Goal: Navigation & Orientation: Find specific page/section

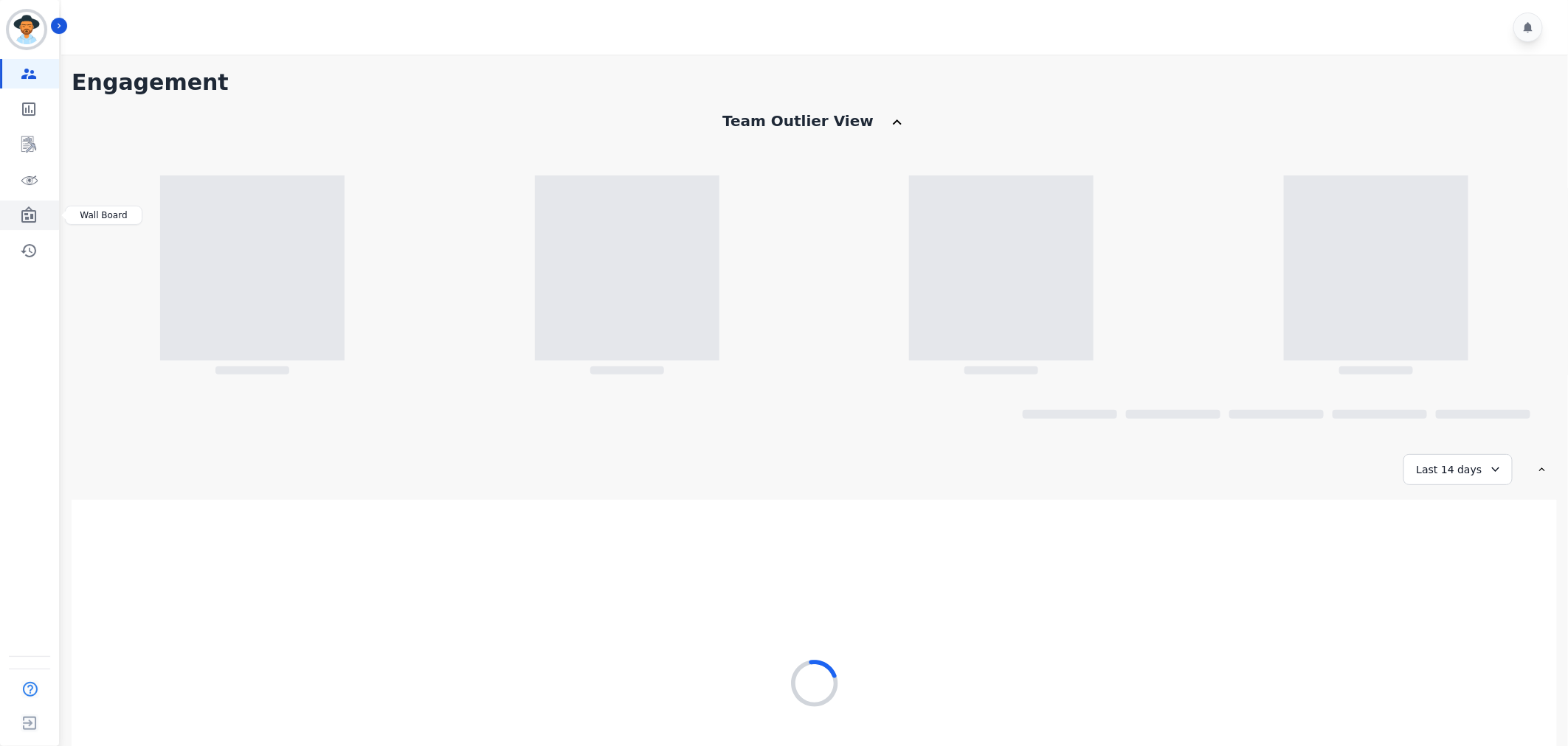
click at [26, 218] on icon "Sidebar" at bounding box center [29, 214] width 15 height 16
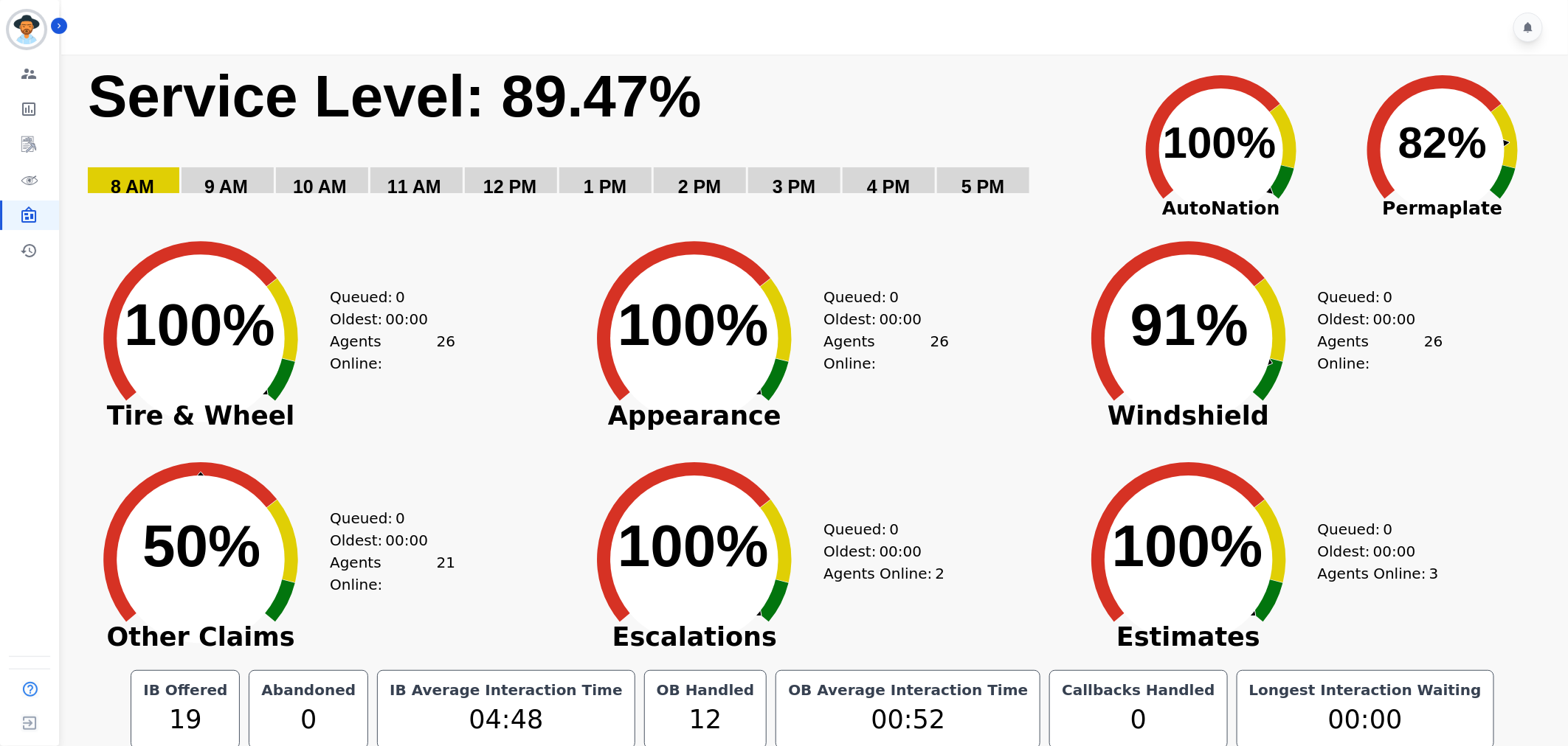
click at [421, 238] on div "Queued: 0 Oldest: 00:00 Agents Online: 26" at bounding box center [392, 327] width 125 height 222
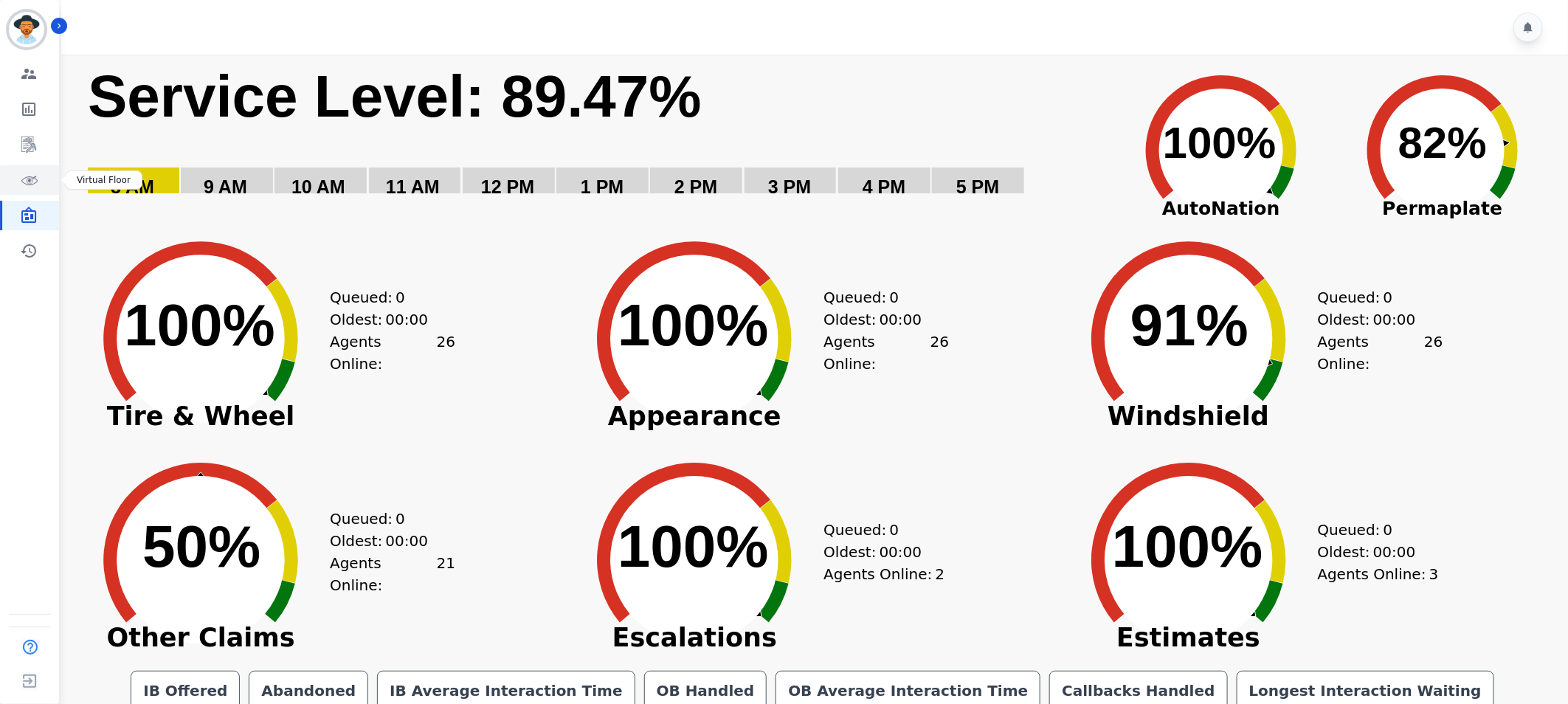
click at [39, 180] on link "Sidebar" at bounding box center [30, 179] width 57 height 29
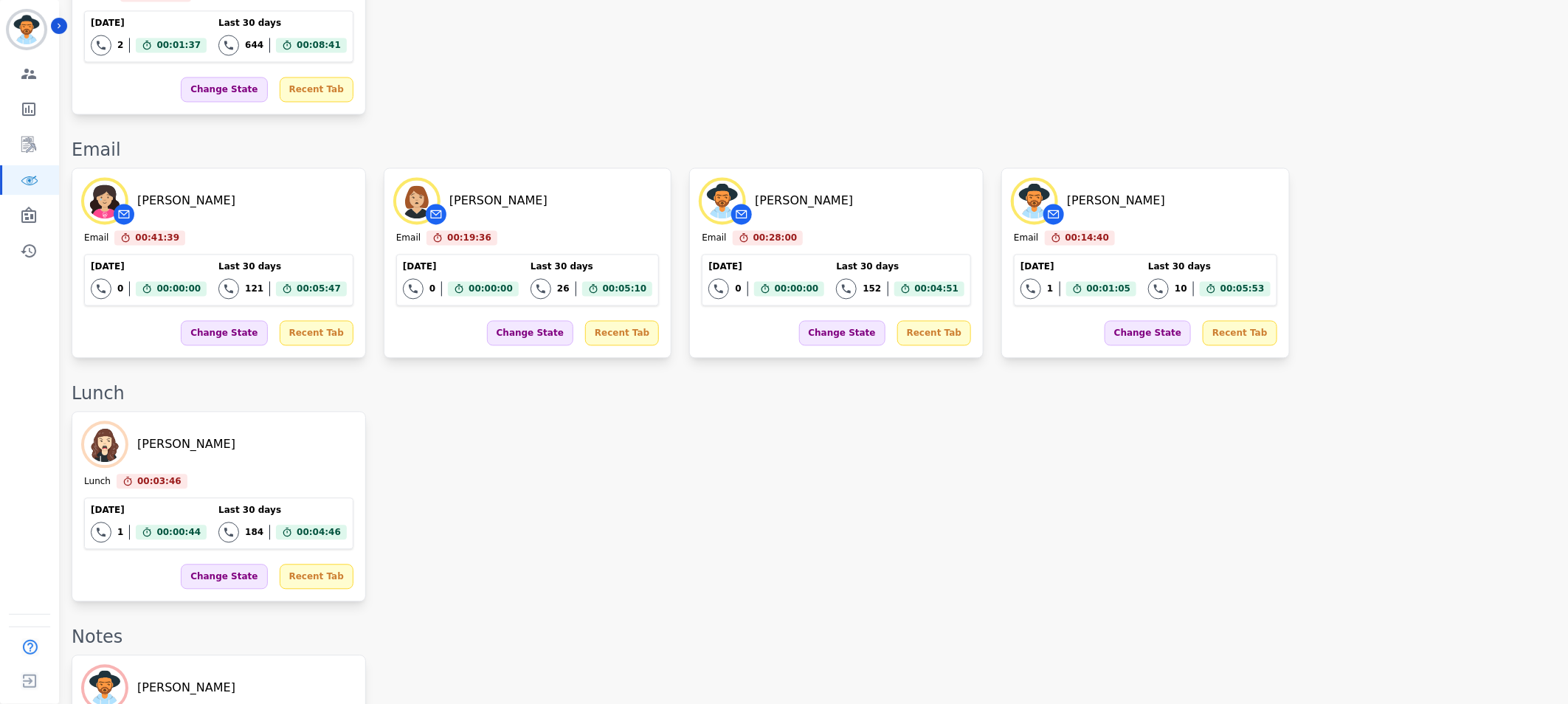
scroll to position [1142, 0]
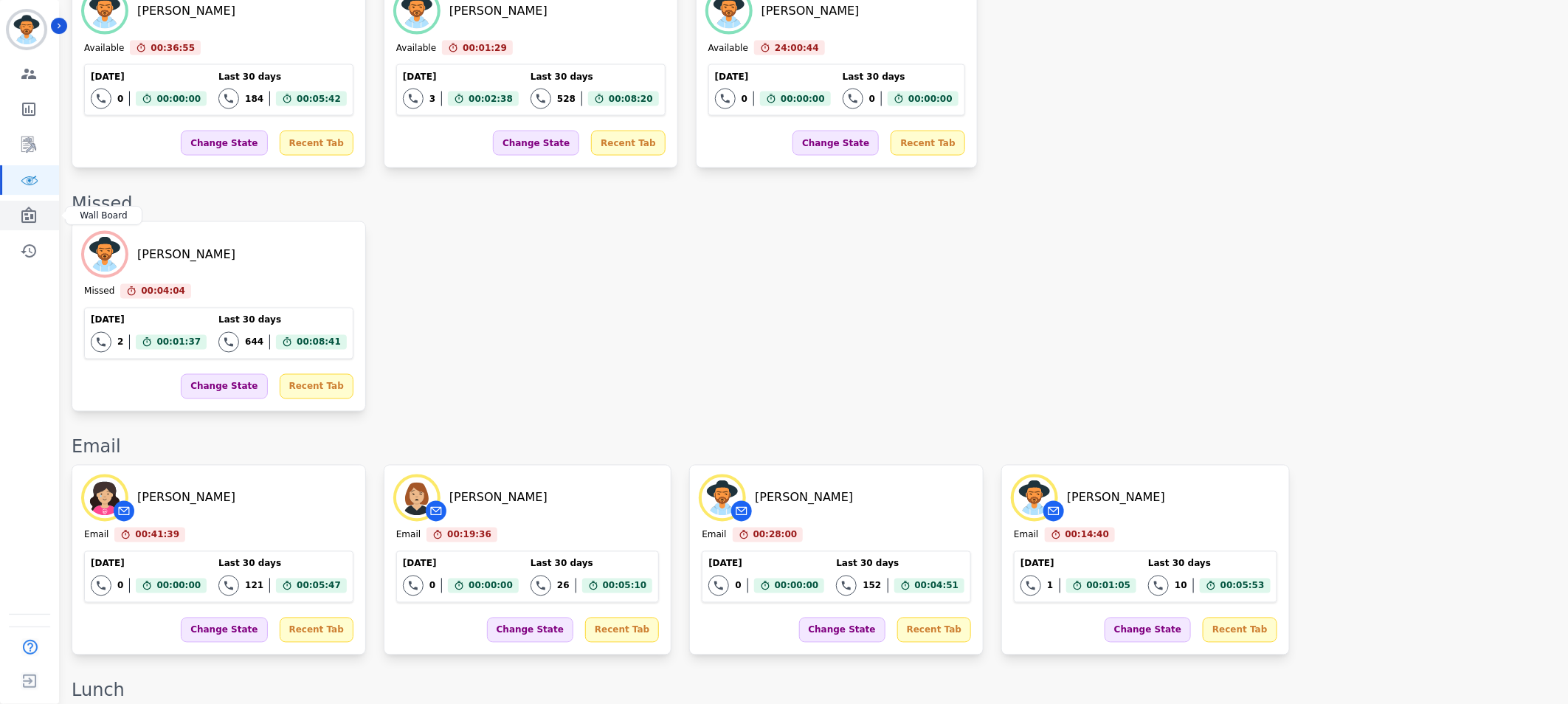
click at [21, 203] on link "Sidebar" at bounding box center [30, 215] width 57 height 29
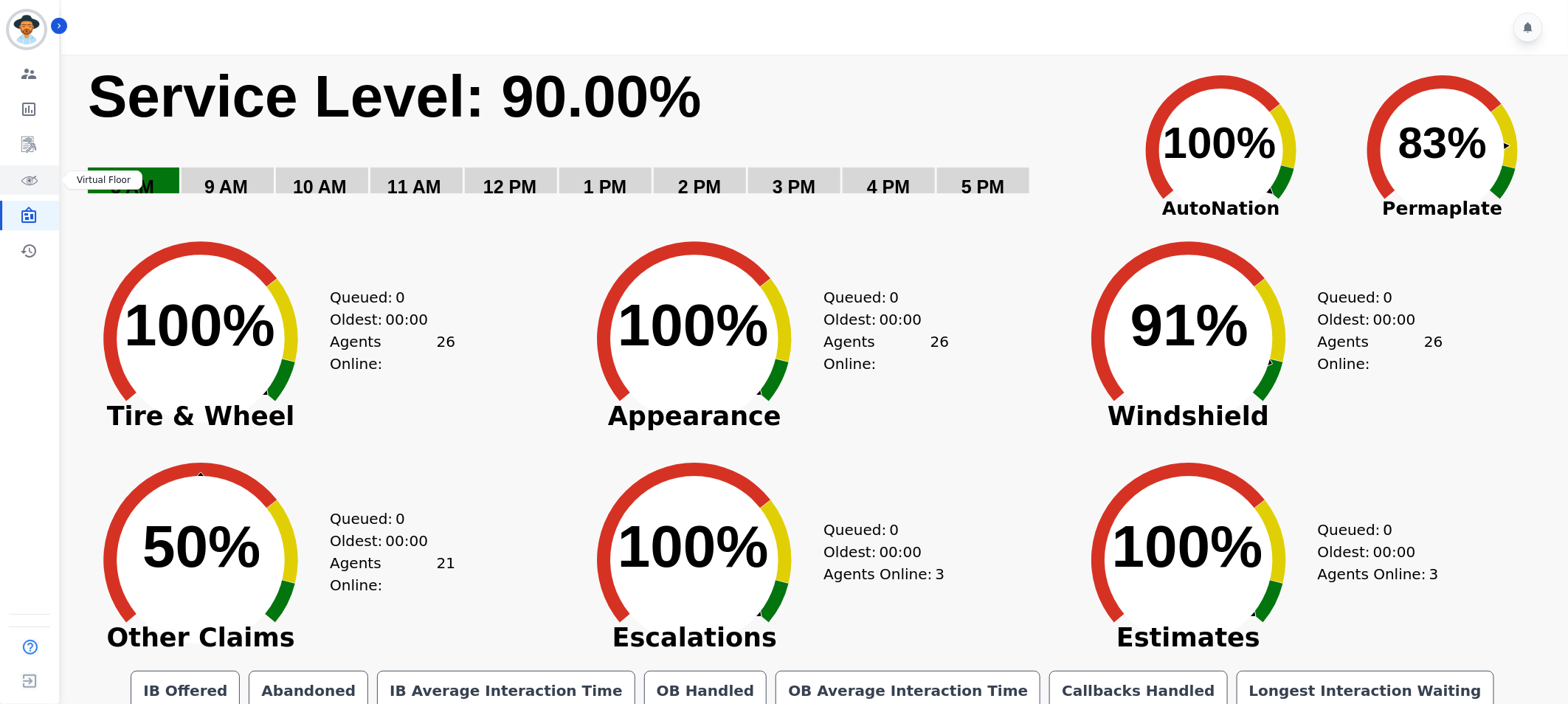
click at [18, 181] on link "Sidebar" at bounding box center [30, 179] width 57 height 29
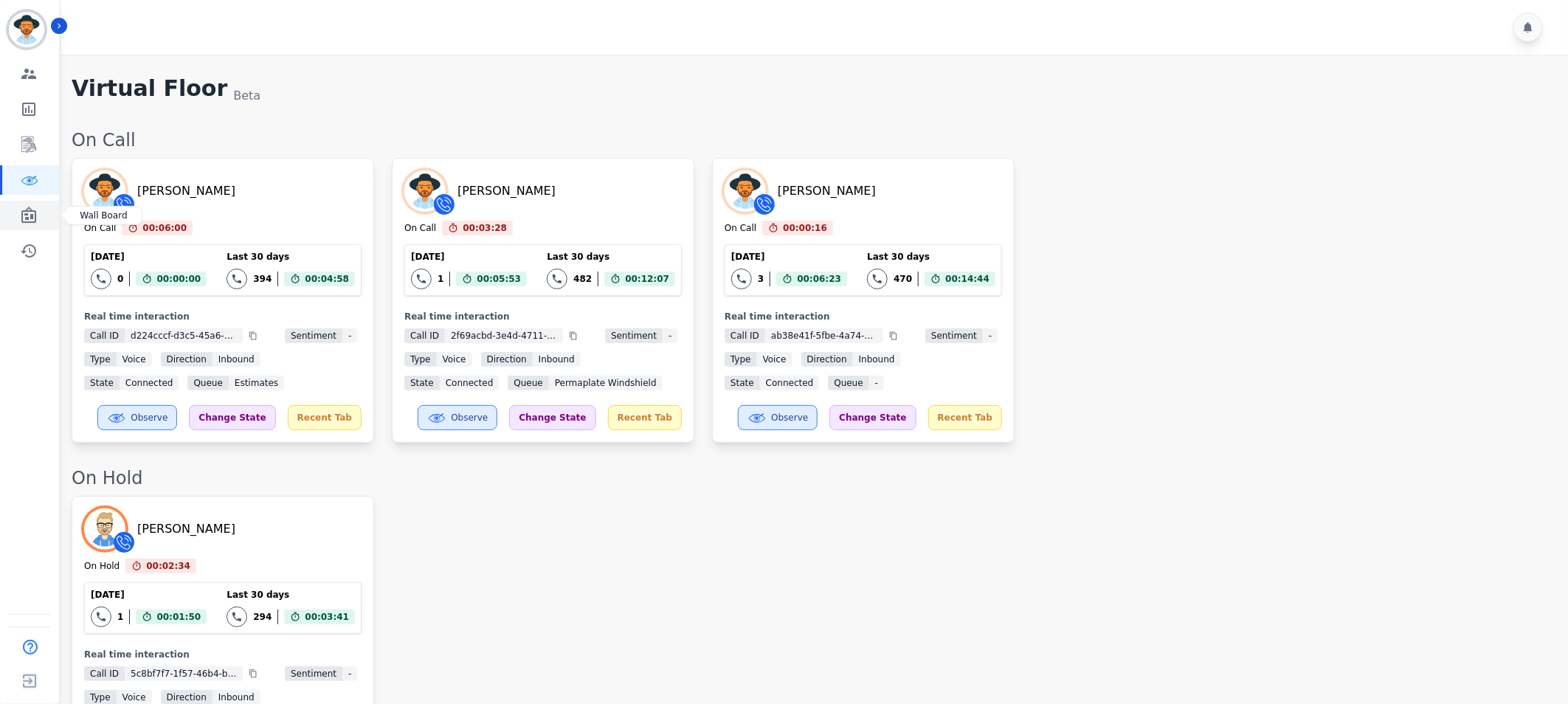
click at [15, 218] on link "Sidebar" at bounding box center [30, 215] width 57 height 29
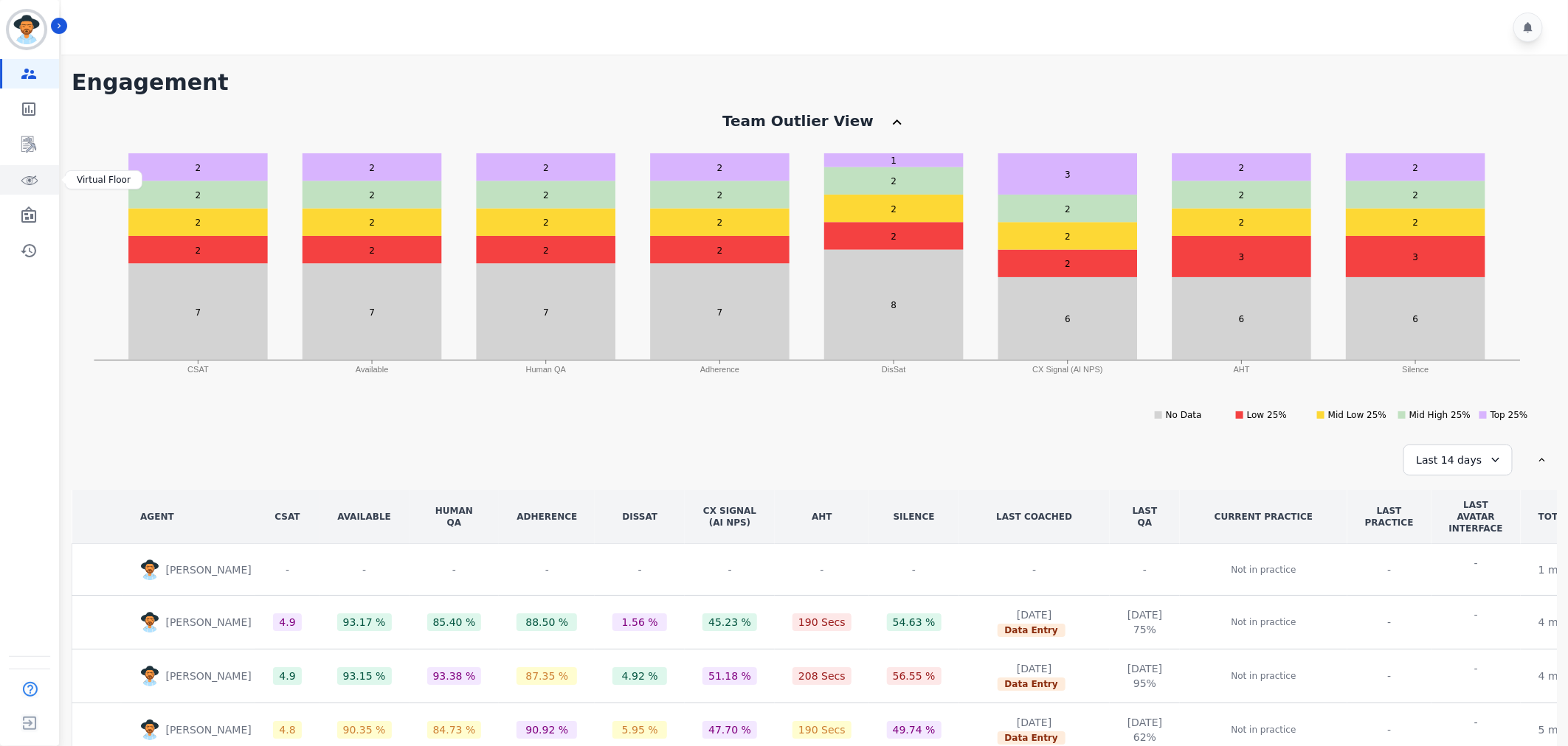
click at [31, 174] on icon "Sidebar" at bounding box center [28, 179] width 18 height 18
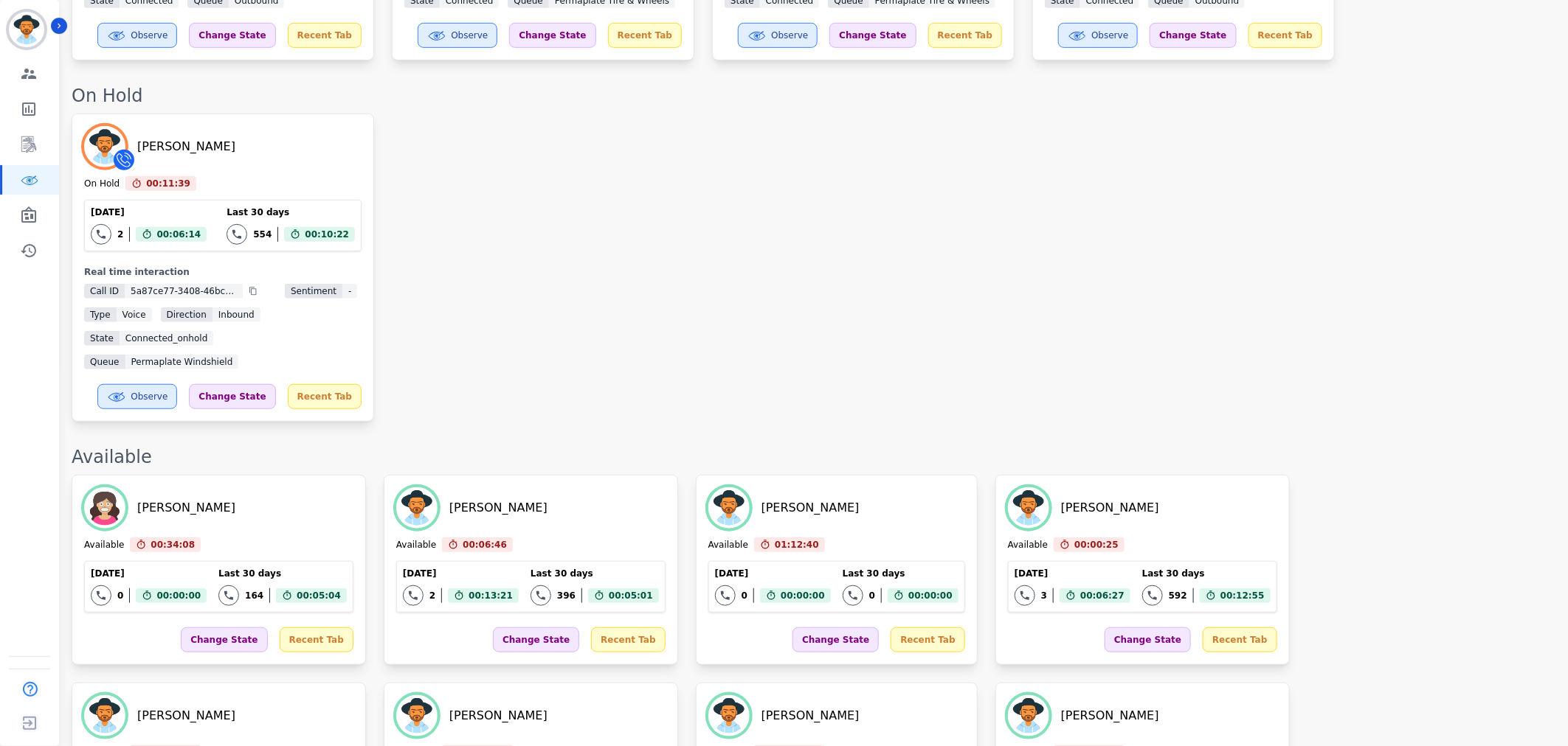
scroll to position [299, 0]
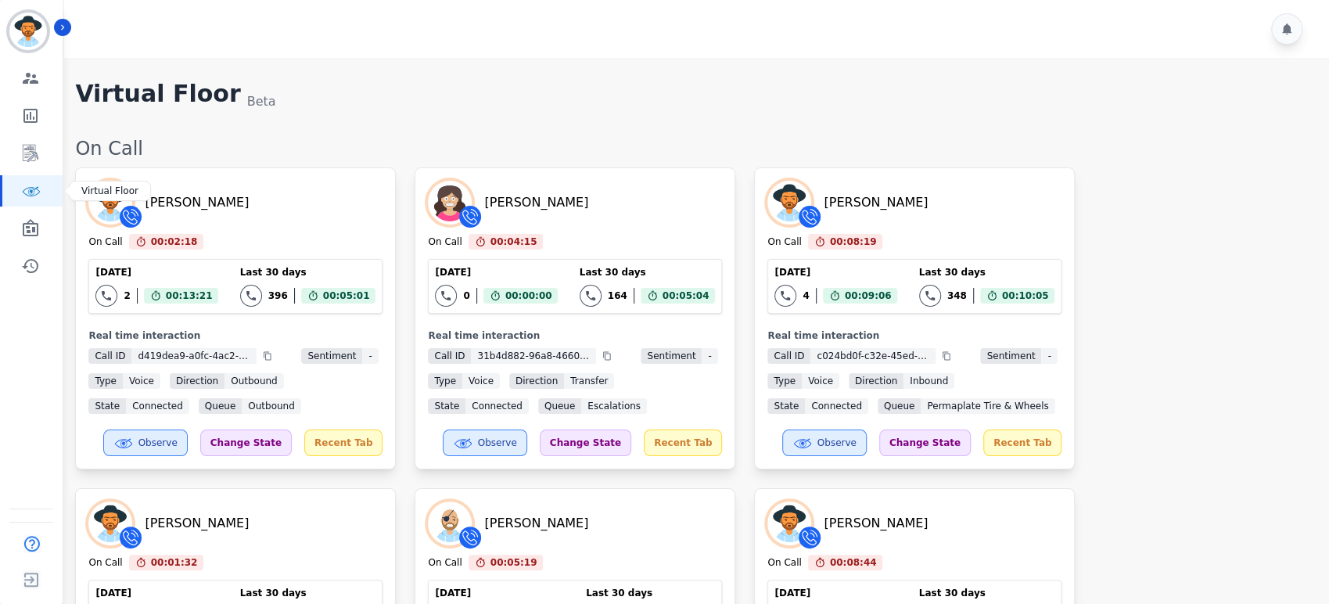
click at [31, 191] on icon "Sidebar" at bounding box center [32, 192] width 4 height 4
